Goal: Transaction & Acquisition: Purchase product/service

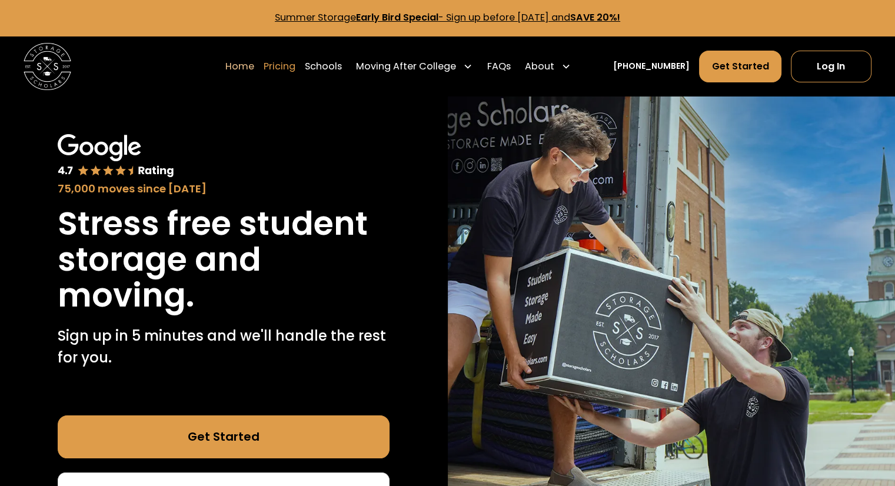
click at [296, 69] on link "Pricing" at bounding box center [280, 66] width 32 height 33
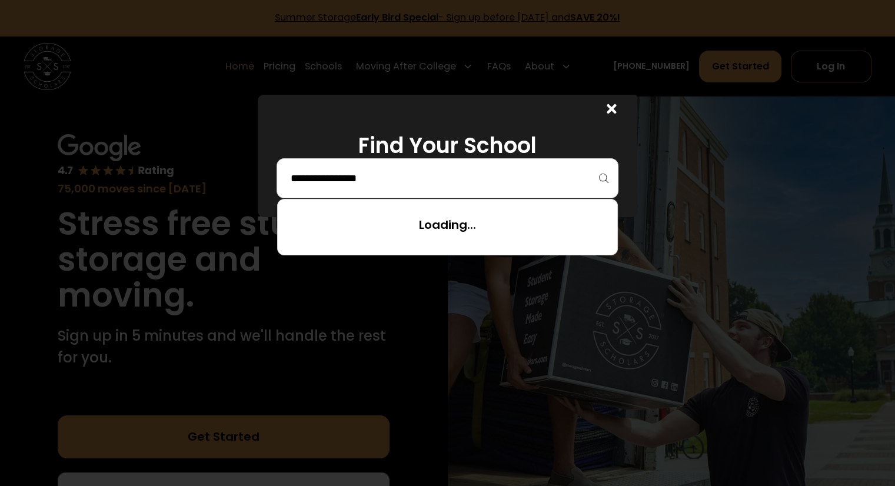
click at [507, 170] on input "search" at bounding box center [447, 178] width 317 height 20
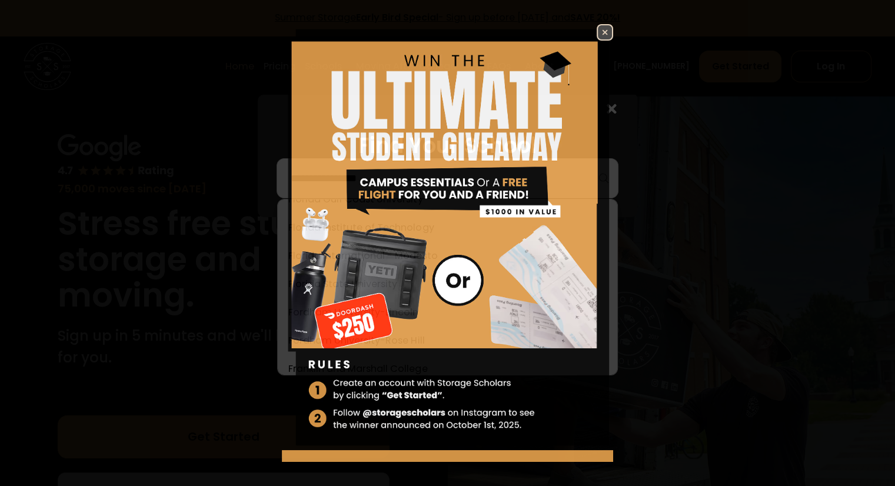
scroll to position [1880, 0]
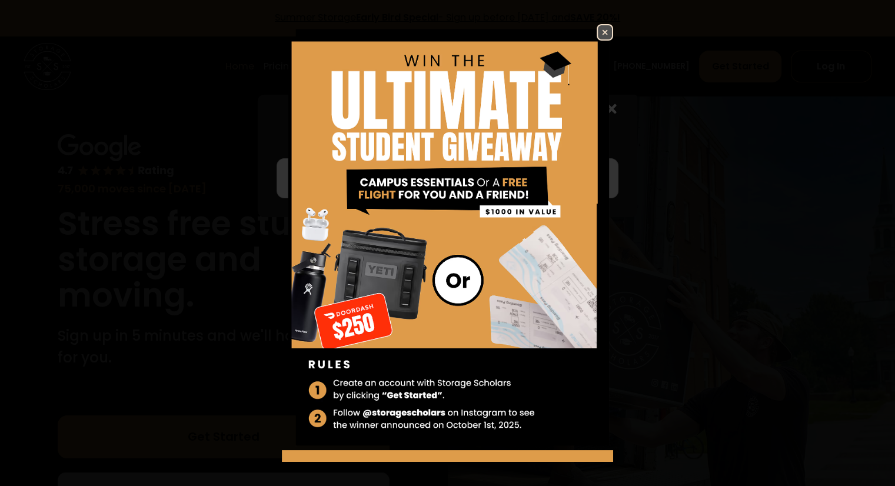
click at [598, 34] on img at bounding box center [605, 32] width 14 height 14
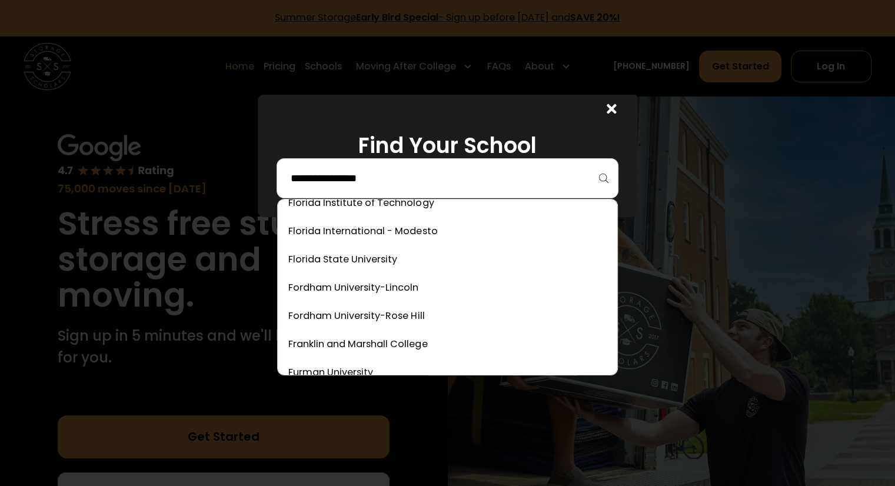
click at [489, 180] on input "search" at bounding box center [447, 178] width 317 height 20
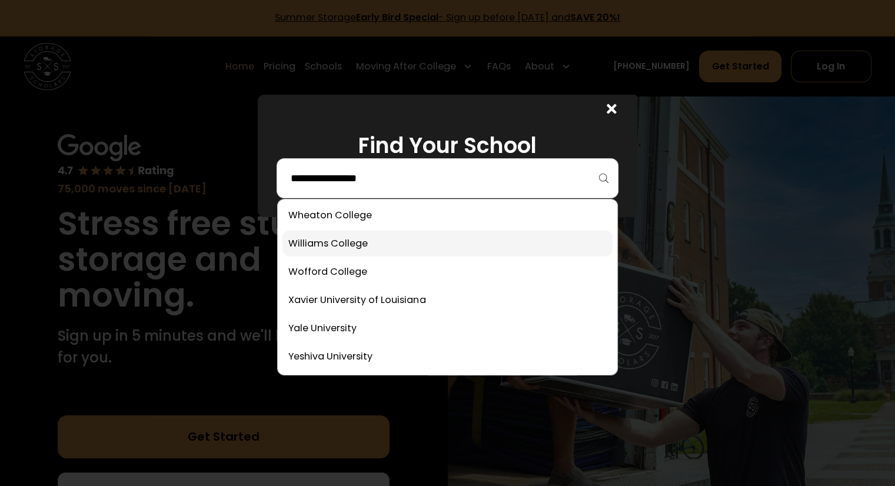
scroll to position [38, 0]
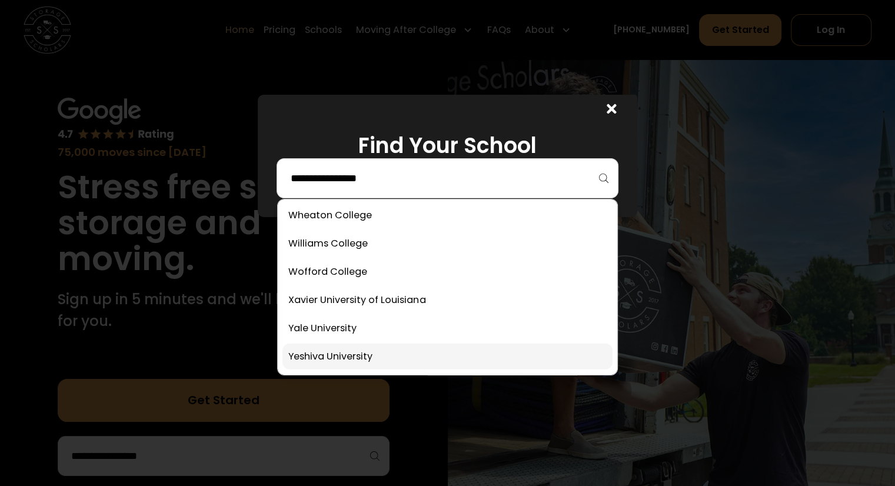
click at [357, 360] on link at bounding box center [448, 357] width 330 height 26
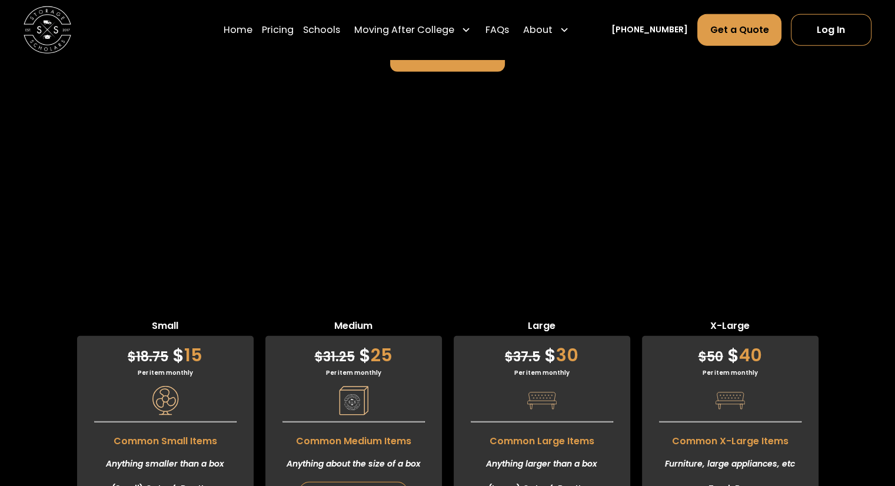
scroll to position [2906, 0]
